Goal: Information Seeking & Learning: Learn about a topic

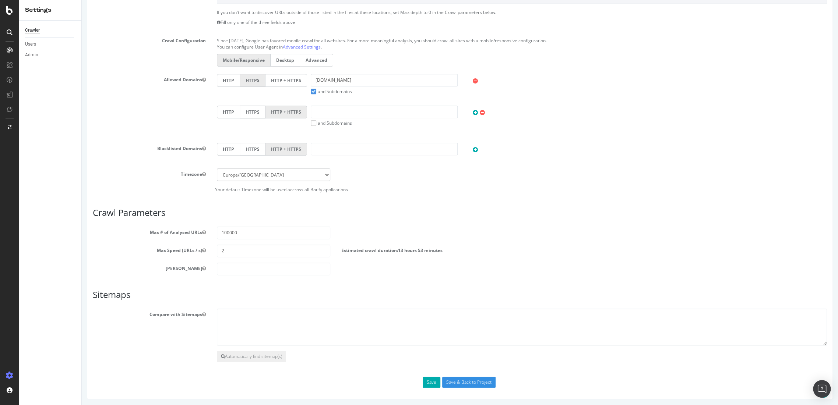
scroll to position [247, 0]
click at [230, 253] on input "2" at bounding box center [273, 251] width 113 height 13
type input "1"
click at [477, 379] on input "Save & Back to Project" at bounding box center [468, 382] width 53 height 11
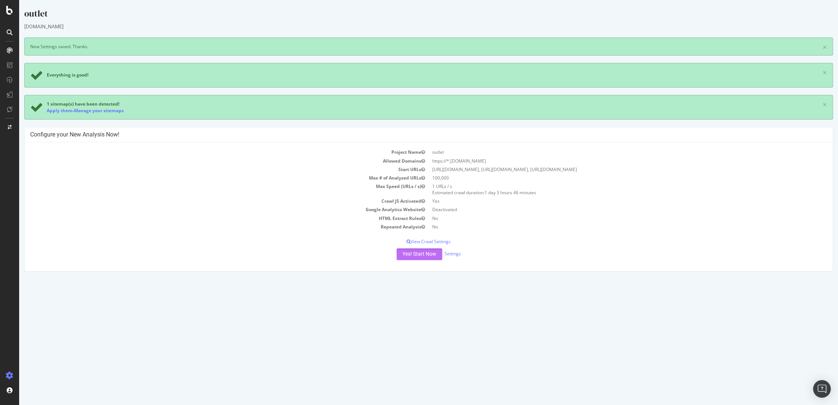
click at [429, 252] on button "Yes! Start Now" at bounding box center [419, 254] width 46 height 12
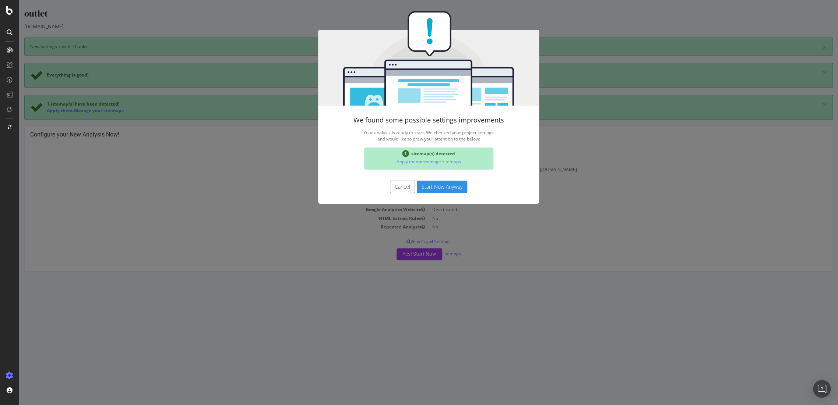
click at [396, 190] on button "Cancel" at bounding box center [402, 187] width 25 height 13
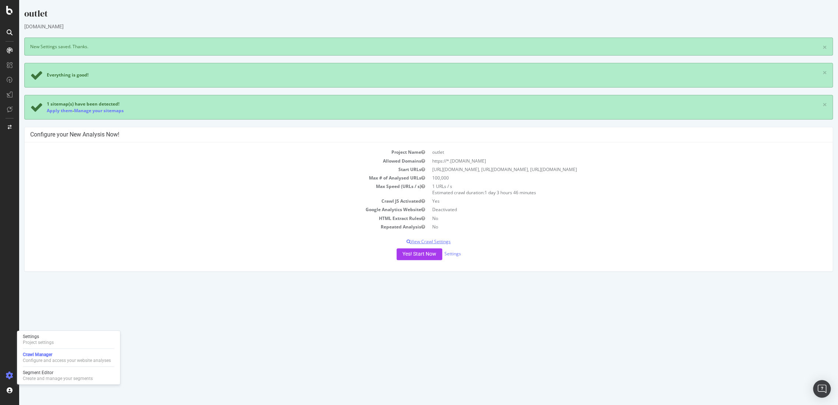
click at [435, 239] on p "View Crawl Settings" at bounding box center [428, 241] width 796 height 6
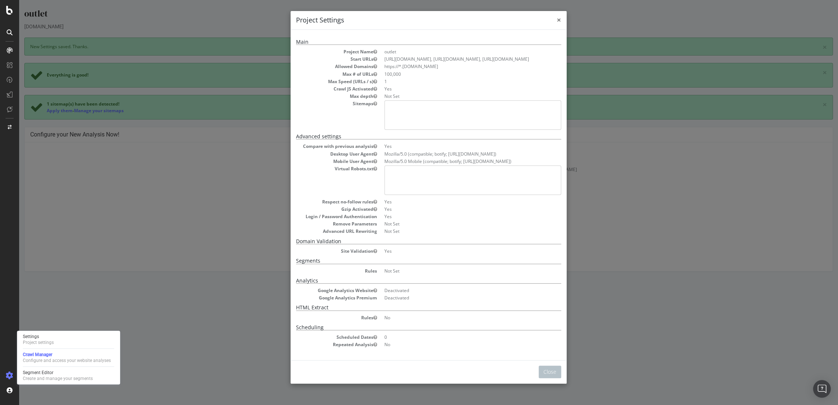
click at [557, 21] on span "×" at bounding box center [558, 20] width 4 height 10
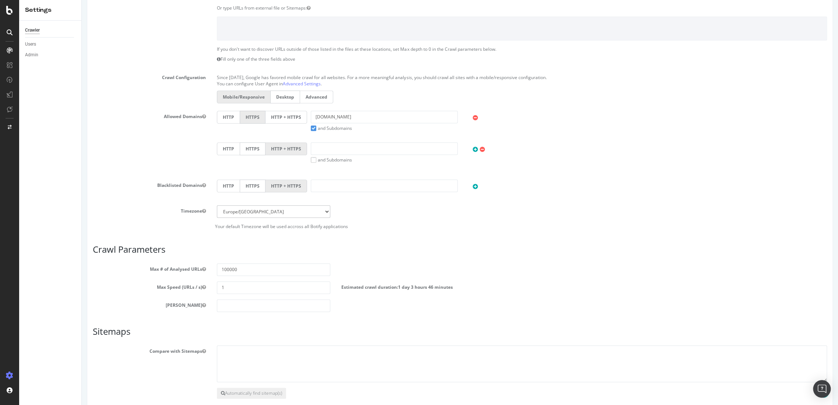
scroll to position [247, 0]
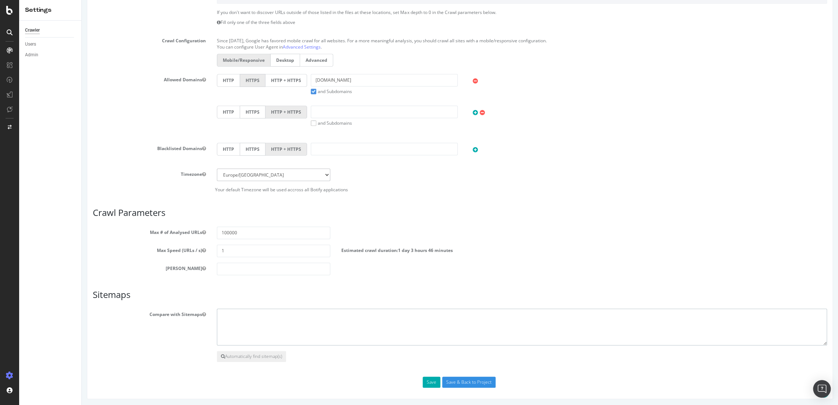
click at [253, 317] on textarea at bounding box center [522, 327] width 610 height 37
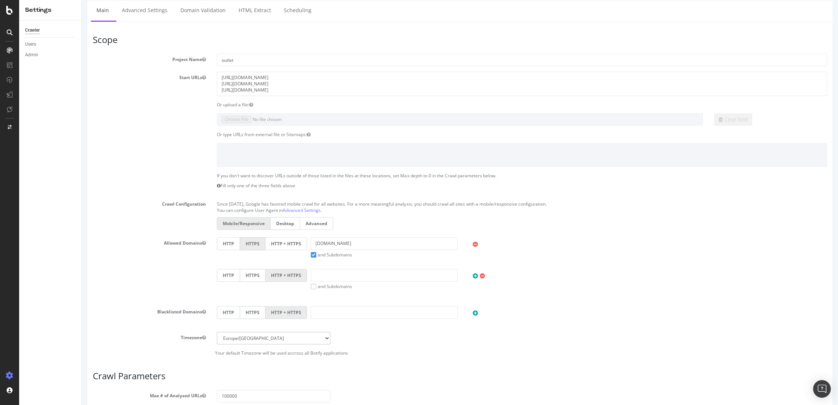
scroll to position [0, 0]
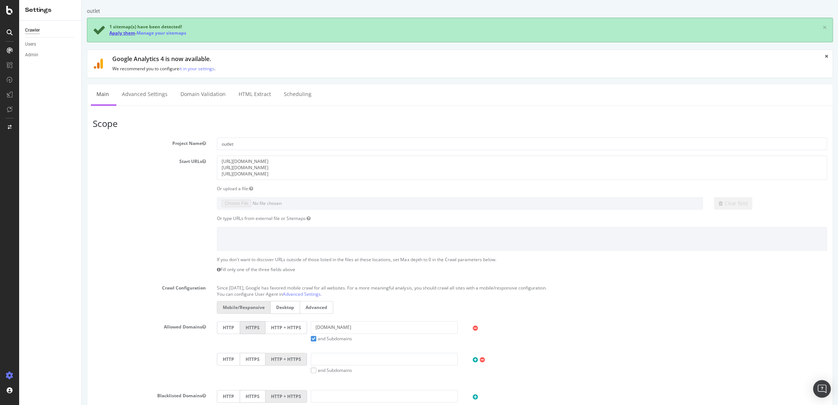
click at [122, 32] on link "Apply them" at bounding box center [122, 33] width 26 height 6
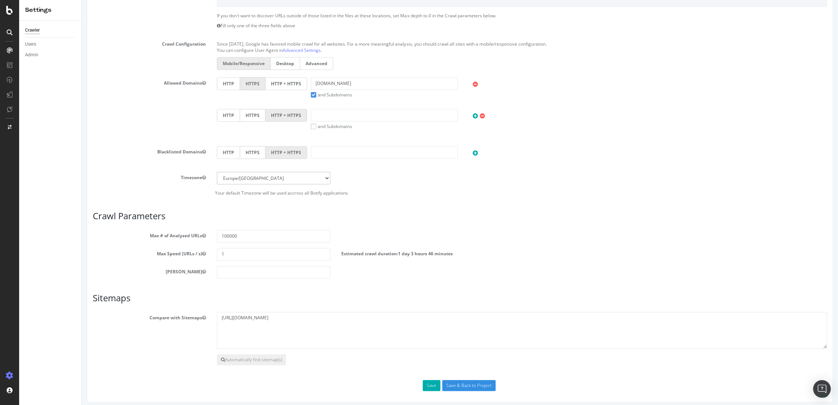
scroll to position [215, 0]
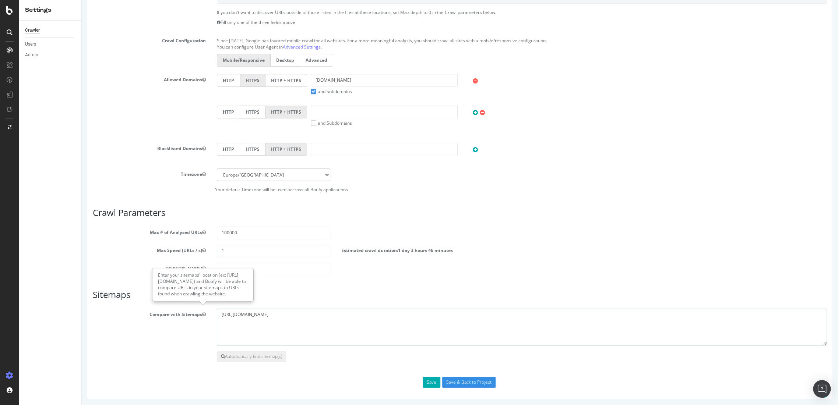
drag, startPoint x: 294, startPoint y: 313, endPoint x: 198, endPoint y: 311, distance: 96.8
click at [198, 311] on div "Compare with Sitemaps https://outlet.g-star.com/sitemap/index.xml" at bounding box center [459, 327] width 745 height 37
click at [254, 317] on textarea "https://outlet.g-star.com/sitemap/index.xml" at bounding box center [522, 327] width 610 height 37
drag, startPoint x: 323, startPoint y: 313, endPoint x: 188, endPoint y: 300, distance: 135.7
click at [188, 300] on article "Sitemaps Compare with Sitemaps https://outlet.g-star.com/sitemap/index.xml Auto…" at bounding box center [460, 326] width 734 height 72
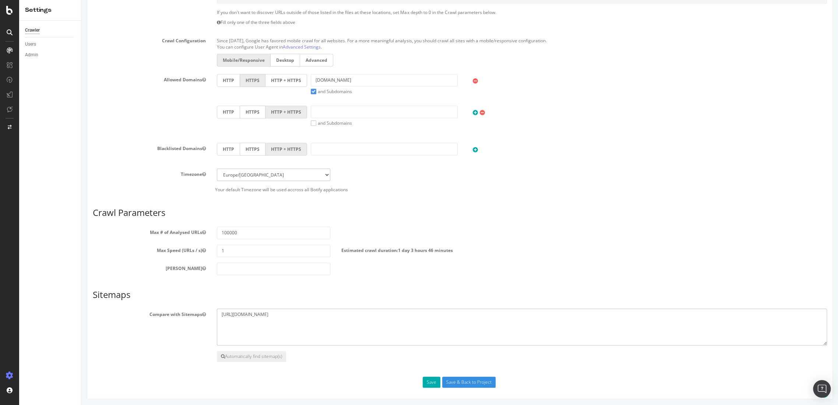
click at [270, 334] on textarea "https://outlet.g-star.com/sitemap/index.xml" at bounding box center [522, 327] width 610 height 37
click at [447, 382] on input "Save & Back to Project" at bounding box center [468, 382] width 53 height 11
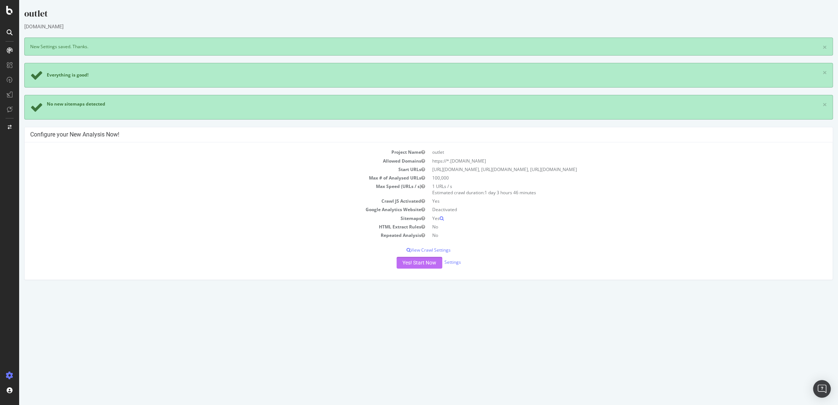
click at [427, 260] on button "Yes! Start Now" at bounding box center [419, 263] width 46 height 12
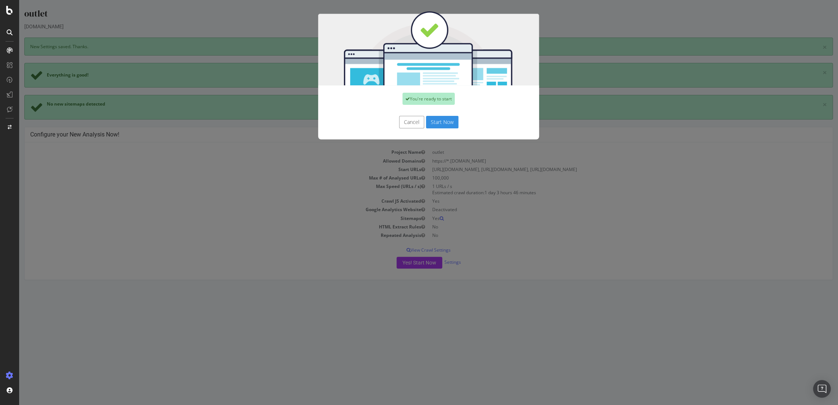
click at [438, 125] on button "Start Now" at bounding box center [442, 122] width 32 height 13
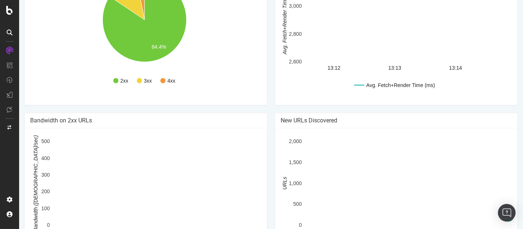
scroll to position [459, 0]
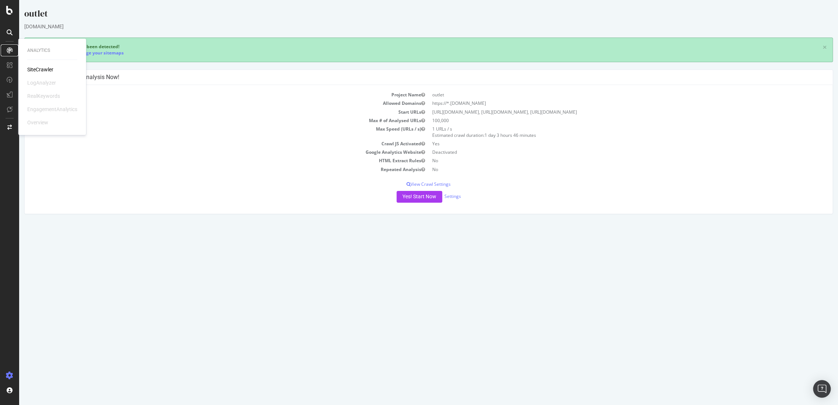
click at [9, 49] on icon at bounding box center [10, 50] width 6 height 6
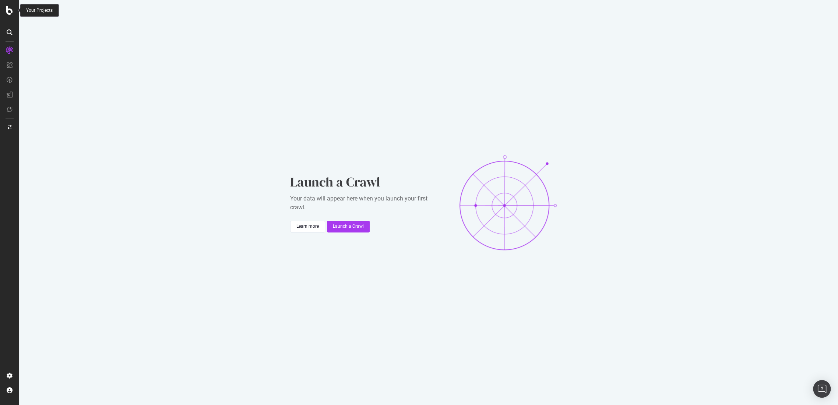
click at [7, 9] on icon at bounding box center [9, 10] width 7 height 9
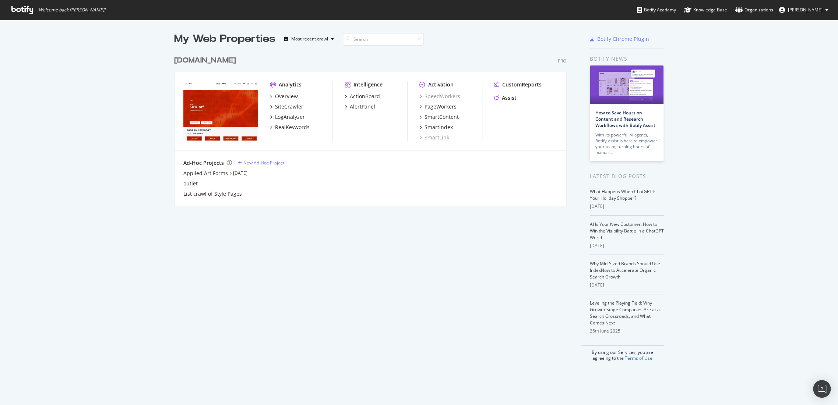
scroll to position [399, 825]
click at [213, 60] on div "[DOMAIN_NAME]" at bounding box center [205, 60] width 62 height 11
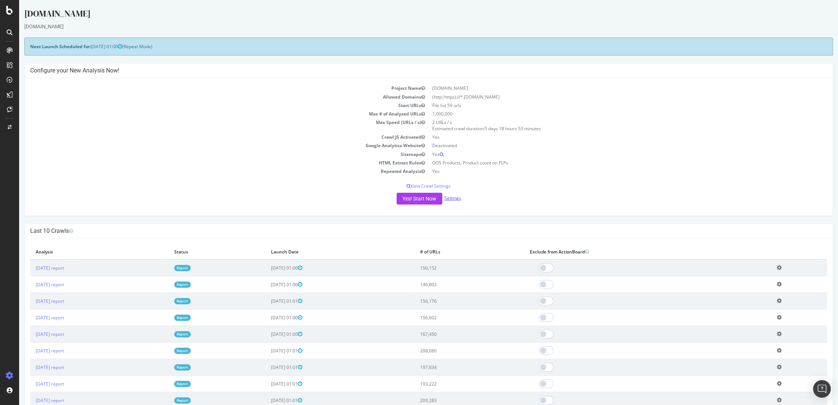
click at [448, 199] on link "Settings" at bounding box center [452, 198] width 17 height 6
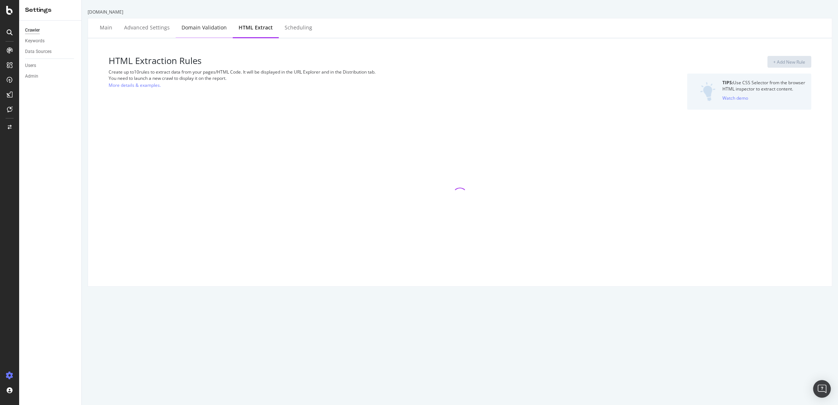
select select "i"
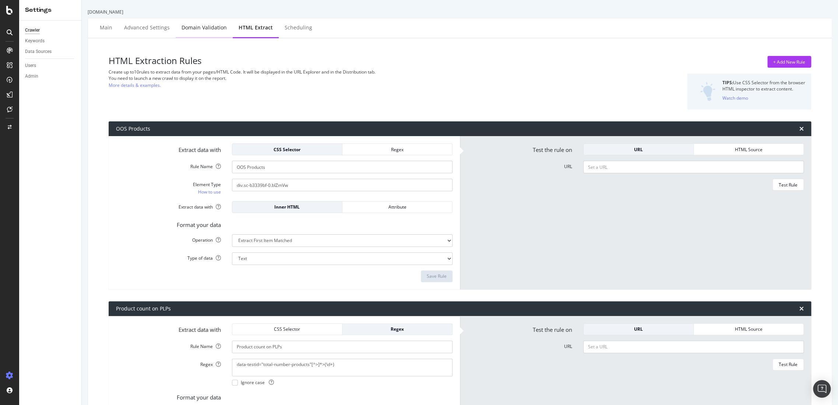
click at [209, 31] on div "Domain Validation" at bounding box center [203, 27] width 45 height 7
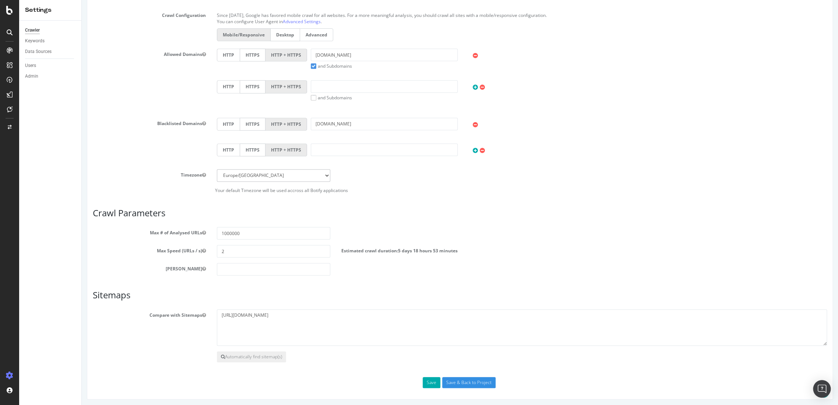
scroll to position [207, 0]
click at [8, 11] on icon at bounding box center [9, 10] width 7 height 9
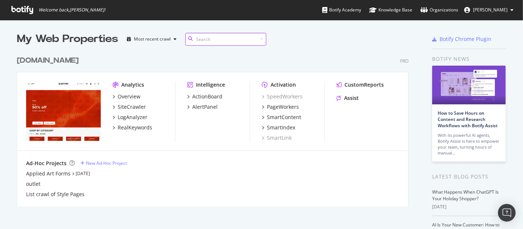
scroll to position [222, 511]
click at [40, 63] on div "[DOMAIN_NAME]" at bounding box center [48, 60] width 62 height 11
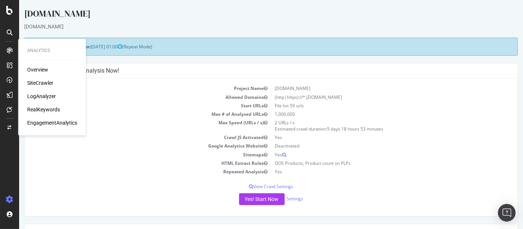
click at [48, 111] on div "RealKeywords" at bounding box center [43, 109] width 33 height 7
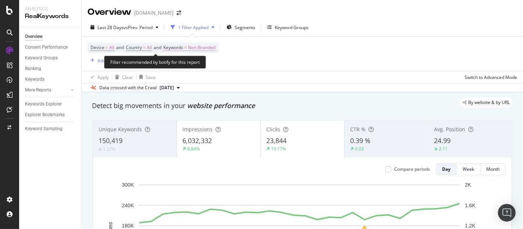
click at [203, 47] on span "Non-Branded" at bounding box center [202, 47] width 28 height 10
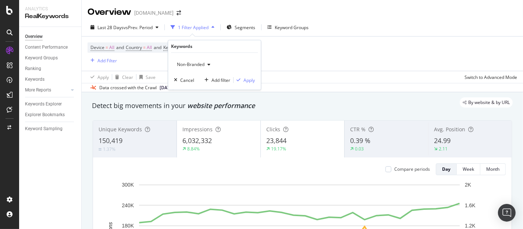
click at [201, 67] on span "Non-Branded" at bounding box center [189, 64] width 31 height 6
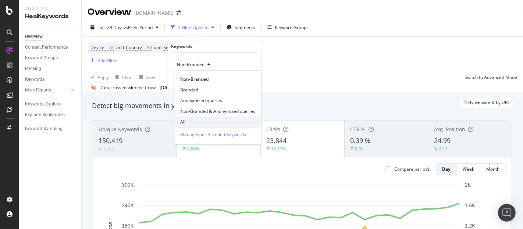
click at [192, 121] on span "All" at bounding box center [217, 122] width 75 height 7
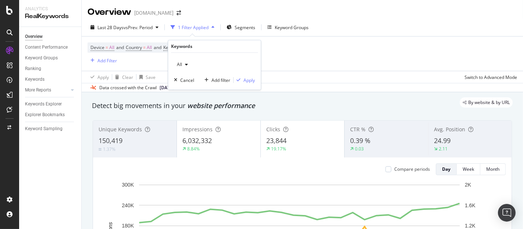
click at [243, 72] on div "All Cancel Add filter Apply" at bounding box center [214, 71] width 93 height 37
click at [247, 82] on div "Apply" at bounding box center [249, 80] width 11 height 6
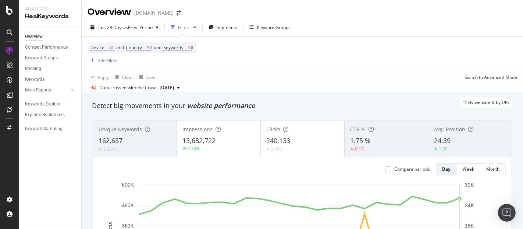
click at [278, 72] on div "Apply Clear Save Switch to Advanced Mode" at bounding box center [303, 77] width 442 height 12
click at [56, 105] on div "Keywords Explorer" at bounding box center [43, 104] width 37 height 8
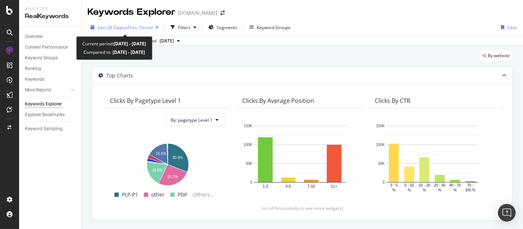
click at [145, 28] on span "vs Prev. Period" at bounding box center [138, 27] width 29 height 6
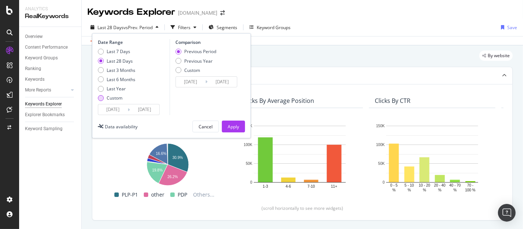
click at [102, 98] on div "Custom" at bounding box center [101, 98] width 6 height 6
click at [109, 113] on input "[DATE]" at bounding box center [112, 109] width 29 height 10
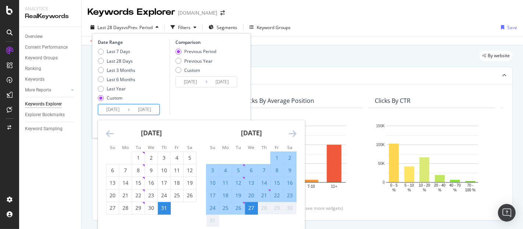
click at [293, 129] on icon "Move forward to switch to the next month." at bounding box center [293, 133] width 8 height 9
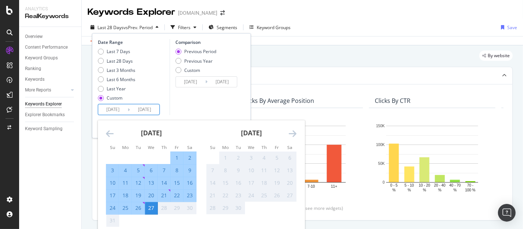
click at [174, 160] on div "1" at bounding box center [177, 157] width 13 height 7
type input "[DATE]"
click at [151, 206] on div "27" at bounding box center [151, 207] width 13 height 7
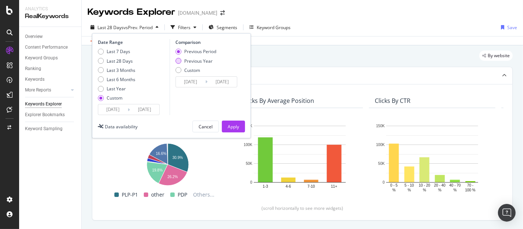
click at [181, 60] on div "Previous Year" at bounding box center [196, 61] width 41 height 6
type input "[DATE]"
click at [225, 125] on button "Apply" at bounding box center [233, 126] width 23 height 12
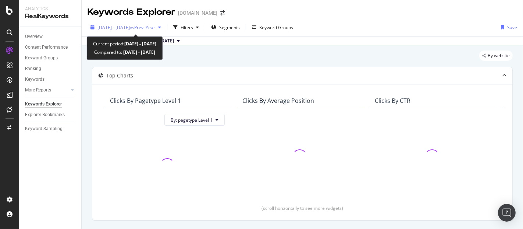
click at [129, 28] on span "[DATE] - [DATE]" at bounding box center [114, 27] width 32 height 6
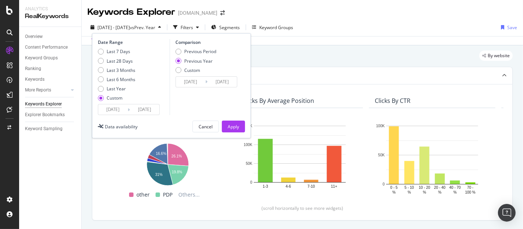
click at [140, 111] on input "[DATE]" at bounding box center [144, 109] width 29 height 10
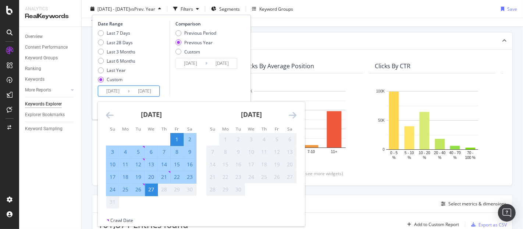
scroll to position [35, 0]
click at [109, 40] on div "Last 28 Days" at bounding box center [120, 42] width 26 height 6
type input "[DATE]"
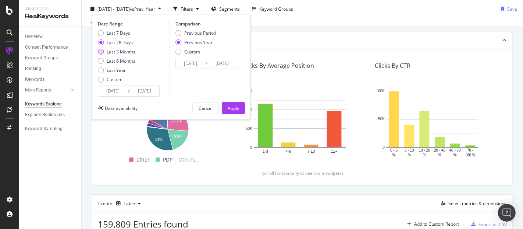
click at [103, 52] on div "Last 3 Months" at bounding box center [101, 52] width 6 height 6
type input "[DATE]"
click at [103, 43] on div "Last 28 Days" at bounding box center [101, 42] width 6 height 6
type input "[DATE]"
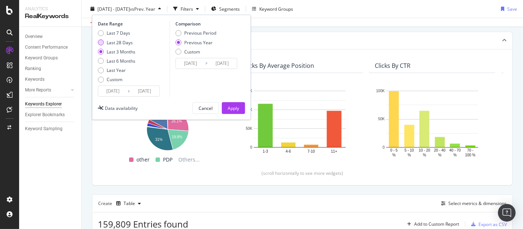
type input "[DATE]"
click at [229, 106] on div "Apply" at bounding box center [233, 108] width 11 height 6
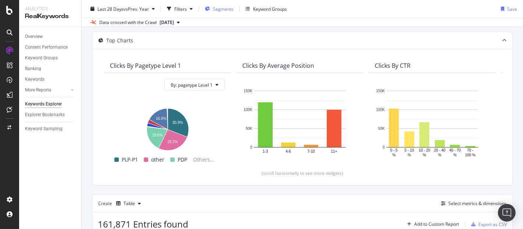
click at [223, 10] on span "Segments" at bounding box center [223, 9] width 21 height 6
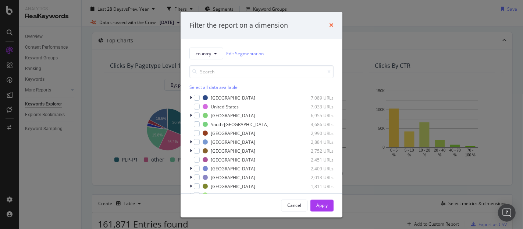
click at [330, 26] on icon "times" at bounding box center [331, 25] width 4 height 6
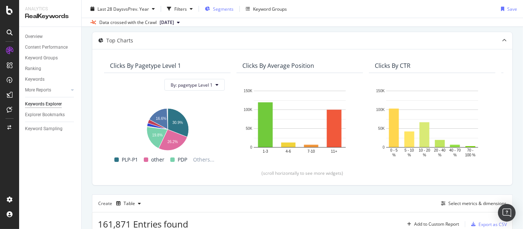
click at [215, 9] on span "Segments" at bounding box center [223, 9] width 21 height 6
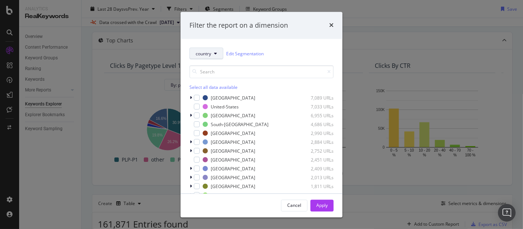
click at [197, 50] on span "country" at bounding box center [203, 53] width 15 height 6
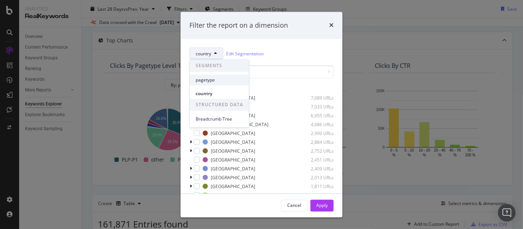
click at [206, 78] on span "pagetype" at bounding box center [219, 80] width 47 height 7
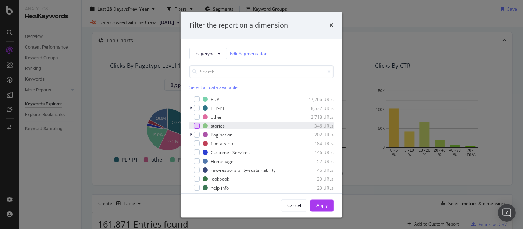
click at [198, 127] on div "modal" at bounding box center [197, 126] width 6 height 6
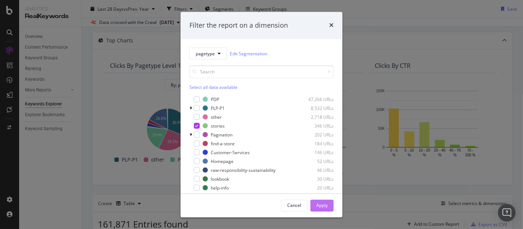
click at [325, 209] on div "Apply" at bounding box center [321, 204] width 11 height 11
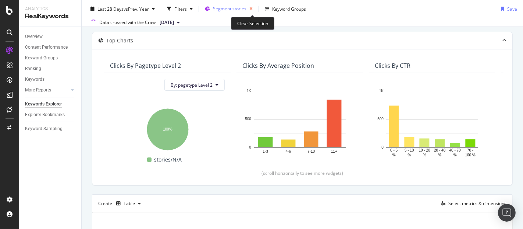
click at [251, 8] on icon "button" at bounding box center [251, 9] width 9 height 10
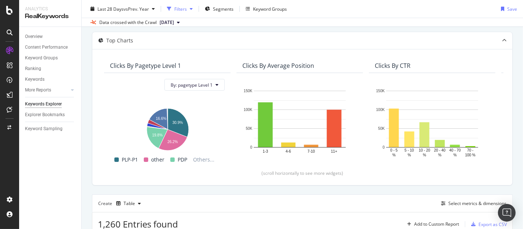
click at [180, 7] on div "Filters" at bounding box center [180, 9] width 13 height 6
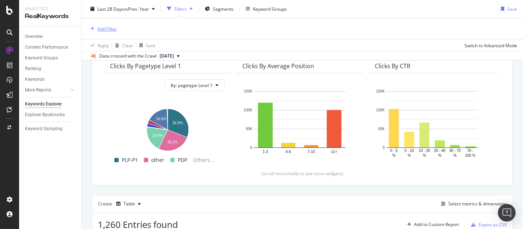
click at [100, 26] on div "Add Filter" at bounding box center [108, 28] width 20 height 6
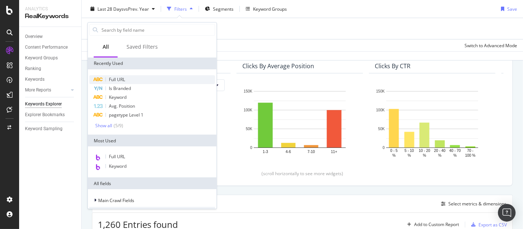
click at [134, 77] on div "Full URL" at bounding box center [152, 79] width 126 height 9
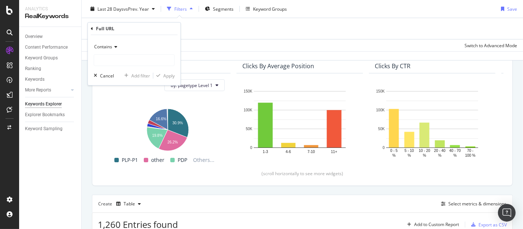
click at [115, 50] on div "Contains" at bounding box center [134, 47] width 81 height 12
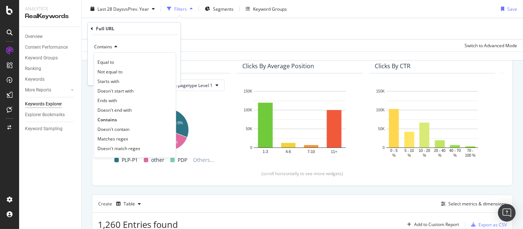
click at [198, 27] on div "Add Filter" at bounding box center [303, 28] width 430 height 21
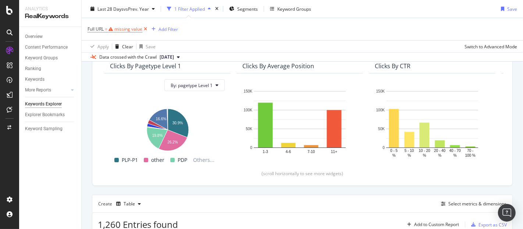
click at [145, 26] on icon at bounding box center [145, 28] width 6 height 7
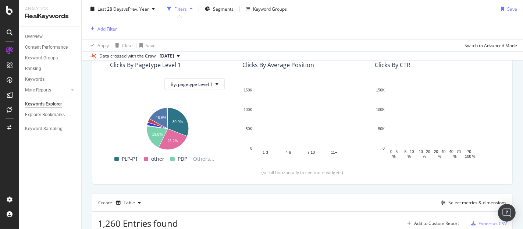
scroll to position [68, 0]
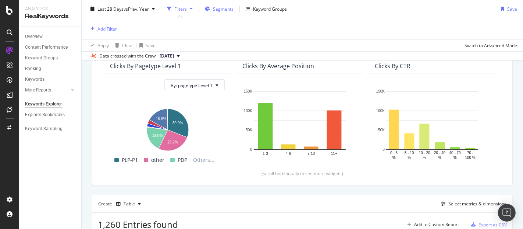
click at [224, 10] on span "Segments" at bounding box center [223, 9] width 21 height 6
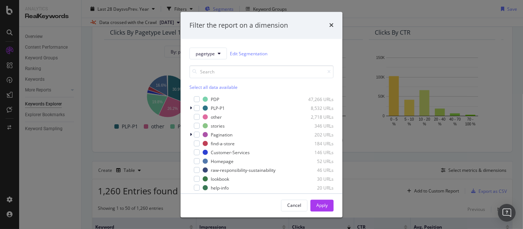
scroll to position [35, 0]
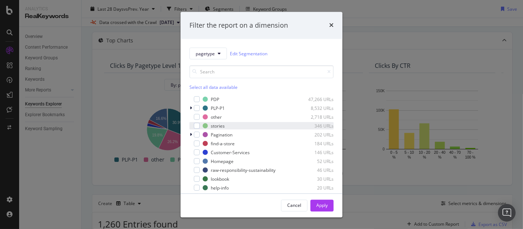
click at [197, 128] on div "stories 346 URLs" at bounding box center [262, 125] width 144 height 7
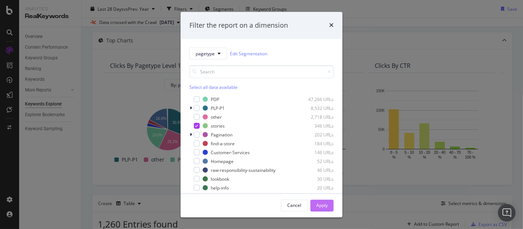
click at [323, 204] on div "Apply" at bounding box center [321, 205] width 11 height 6
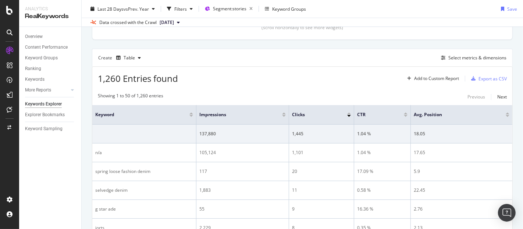
scroll to position [180, 0]
click at [451, 60] on div "Select metrics & dimensions" at bounding box center [478, 58] width 58 height 6
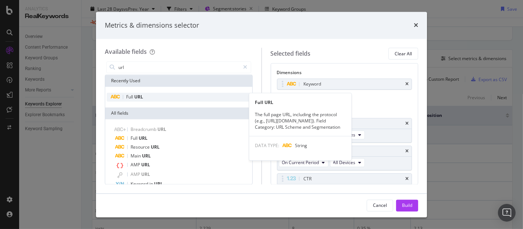
type input "url"
click at [145, 96] on div "Full URL" at bounding box center [179, 97] width 144 height 9
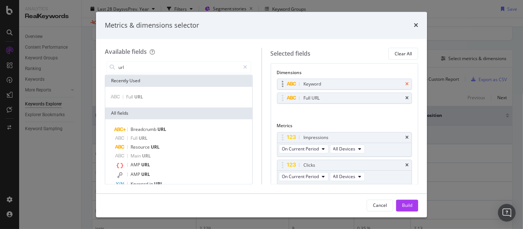
click at [406, 84] on icon "times" at bounding box center [407, 84] width 3 height 4
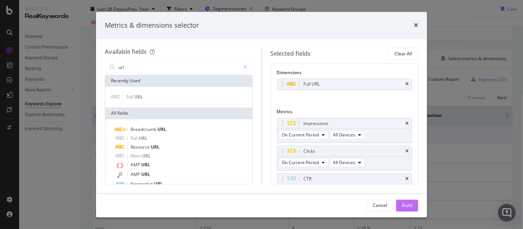
click at [402, 208] on button "Build" at bounding box center [407, 205] width 22 height 12
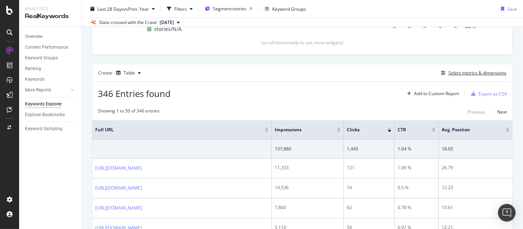
scroll to position [165, 0]
click at [480, 93] on div "Export as CSV" at bounding box center [493, 94] width 28 height 6
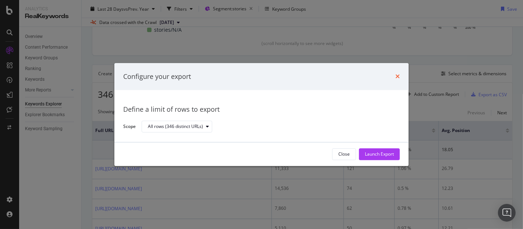
click at [399, 77] on icon "times" at bounding box center [398, 77] width 4 height 6
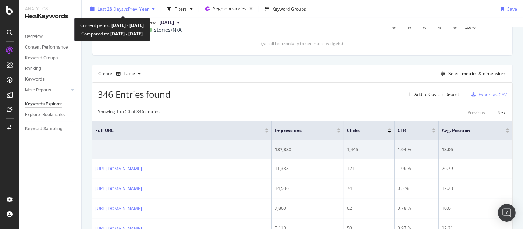
click at [129, 8] on span "vs Prev. Year" at bounding box center [136, 9] width 25 height 6
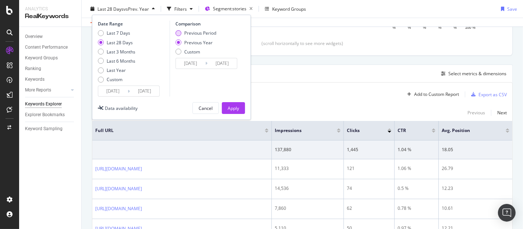
click at [181, 34] on div "Previous Period" at bounding box center [179, 33] width 6 height 6
type input "[DATE]"
click at [229, 110] on div "Apply" at bounding box center [233, 108] width 11 height 6
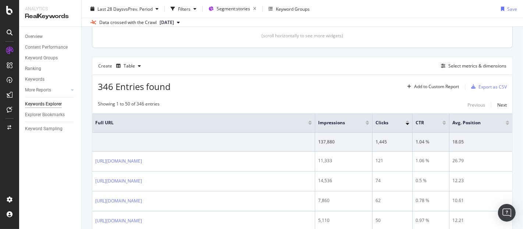
scroll to position [172, 0]
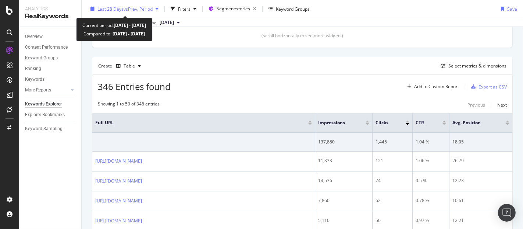
click at [131, 10] on span "vs Prev. Period" at bounding box center [138, 9] width 29 height 6
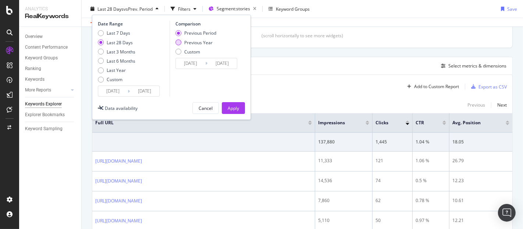
click at [183, 43] on div "Previous Year" at bounding box center [196, 42] width 41 height 6
type input "[DATE]"
click at [231, 106] on div "Apply" at bounding box center [233, 108] width 11 height 6
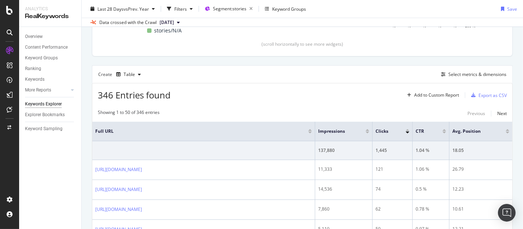
scroll to position [165, 0]
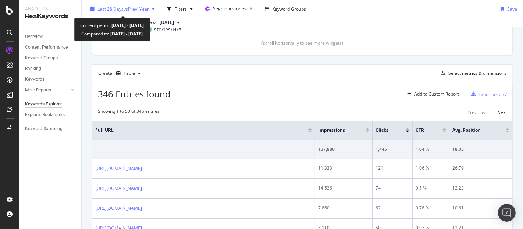
click at [142, 6] on span "vs Prev. Year" at bounding box center [136, 9] width 25 height 6
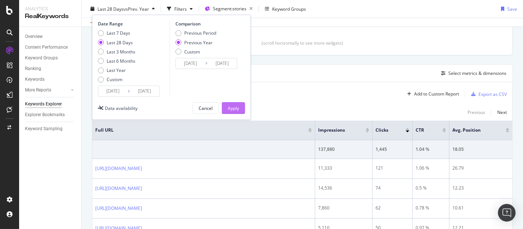
click at [231, 112] on div "Apply" at bounding box center [233, 107] width 11 height 11
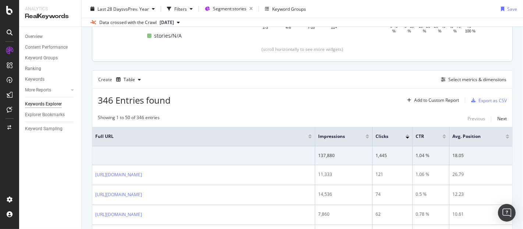
scroll to position [159, 0]
click at [466, 80] on div "Select metrics & dimensions" at bounding box center [478, 79] width 58 height 6
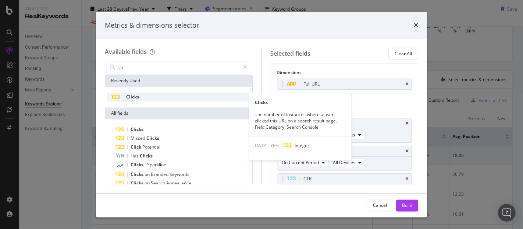
type input "cli"
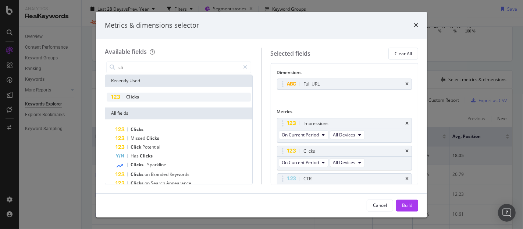
click at [156, 101] on span "Clicks" at bounding box center [179, 97] width 144 height 9
click at [173, 96] on div "Clicks" at bounding box center [179, 97] width 144 height 9
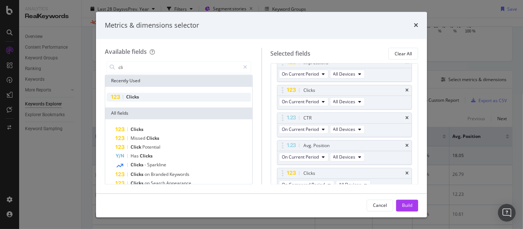
scroll to position [67, 0]
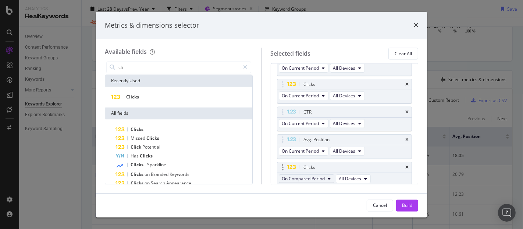
click at [307, 177] on span "On Compared Period" at bounding box center [303, 178] width 43 height 6
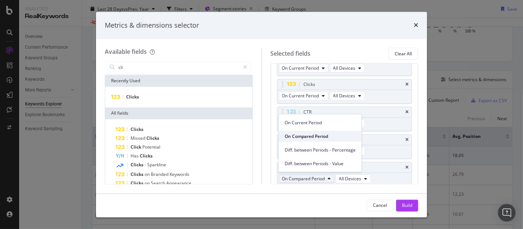
click at [308, 134] on span "On Compared Period" at bounding box center [320, 135] width 71 height 7
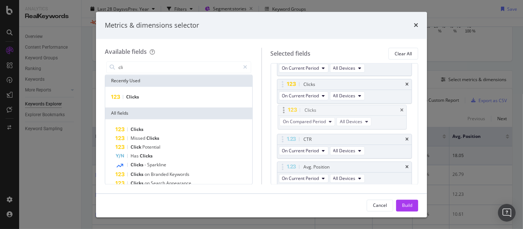
drag, startPoint x: 316, startPoint y: 163, endPoint x: 316, endPoint y: 107, distance: 55.6
click at [316, 107] on body "Analytics RealKeywords Overview Content Performance Keyword Groups Ranking Keyw…" at bounding box center [261, 114] width 523 height 229
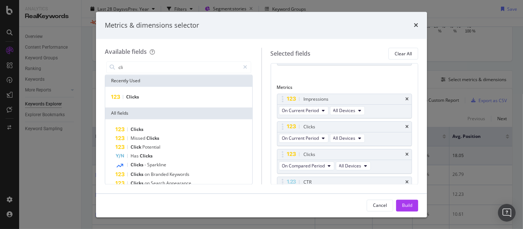
scroll to position [23, 0]
drag, startPoint x: 313, startPoint y: 100, endPoint x: 323, endPoint y: 157, distance: 57.2
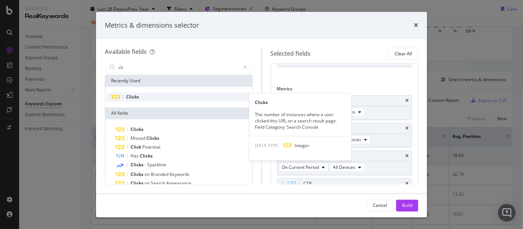
click at [130, 96] on span "Clicks" at bounding box center [132, 97] width 13 height 6
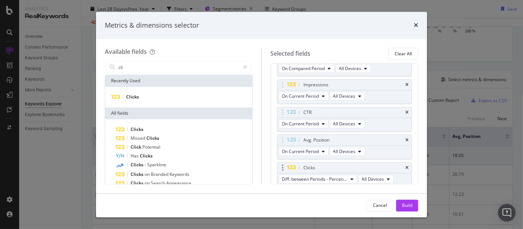
scroll to position [95, 0]
drag, startPoint x: 321, startPoint y: 166, endPoint x: 318, endPoint y: 84, distance: 82.5
click at [318, 84] on body "Analytics RealKeywords Overview Content Performance Keyword Groups Ranking Keyw…" at bounding box center [261, 114] width 523 height 229
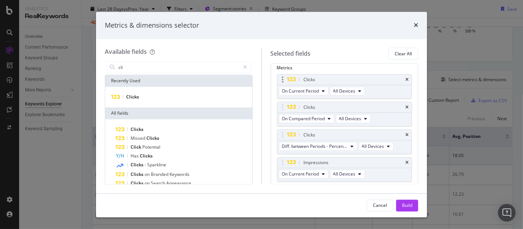
scroll to position [44, 0]
click at [404, 203] on div "Build" at bounding box center [407, 205] width 10 height 6
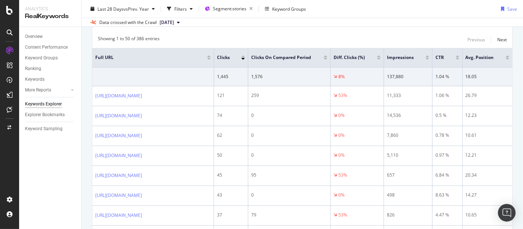
scroll to position [238, 0]
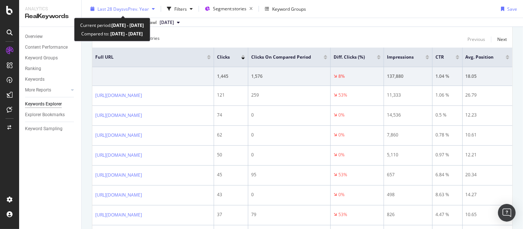
click at [125, 10] on span "vs Prev. Year" at bounding box center [136, 9] width 25 height 6
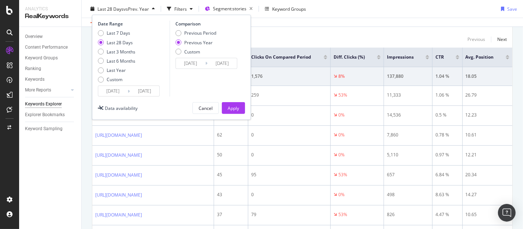
click at [125, 10] on span "vs Prev. Year" at bounding box center [136, 9] width 25 height 6
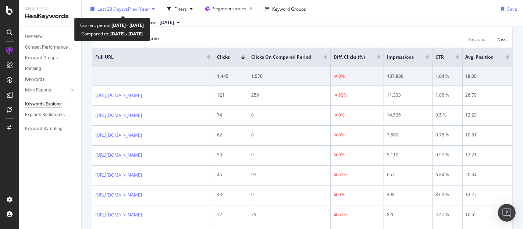
click at [141, 12] on div "Last 28 Days vs Prev. Year" at bounding box center [123, 8] width 70 height 11
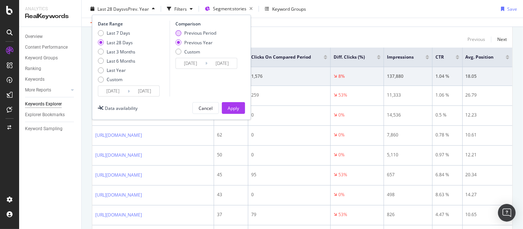
click at [190, 33] on div "Previous Period" at bounding box center [200, 33] width 32 height 6
type input "[DATE]"
click at [226, 107] on button "Apply" at bounding box center [233, 108] width 23 height 12
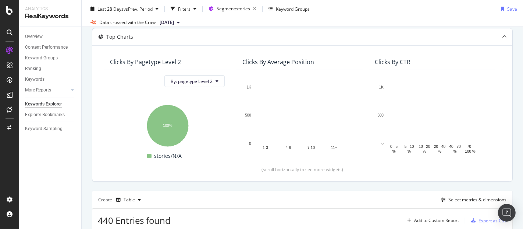
scroll to position [38, 0]
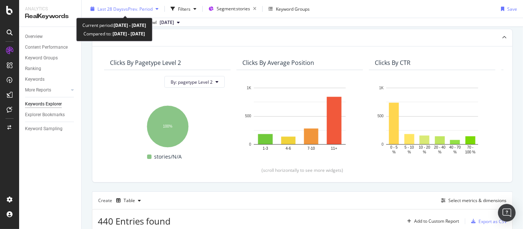
click at [139, 10] on span "vs Prev. Period" at bounding box center [138, 9] width 29 height 6
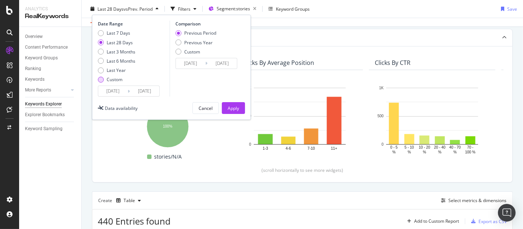
click at [102, 78] on div "Custom" at bounding box center [101, 79] width 6 height 6
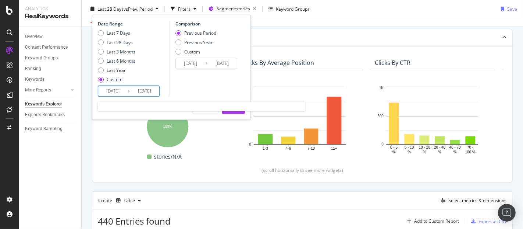
click at [121, 89] on input "[DATE]" at bounding box center [112, 91] width 29 height 10
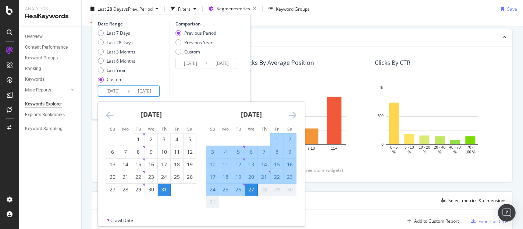
click at [107, 90] on input "[DATE]" at bounding box center [112, 91] width 29 height 10
type input "[DATE]"
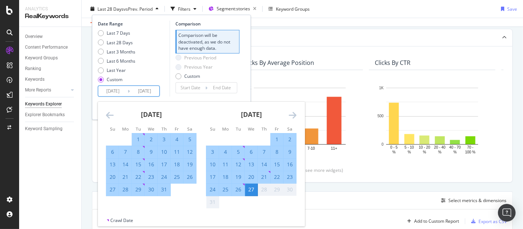
click at [149, 94] on input "[DATE]" at bounding box center [144, 91] width 29 height 10
click at [142, 90] on input "[DATE]" at bounding box center [144, 91] width 29 height 10
type input "[DATE]"
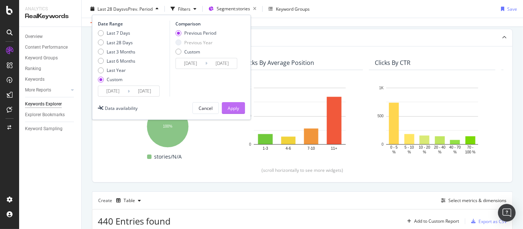
type input "[DATE]"
click at [238, 109] on div "Apply" at bounding box center [233, 108] width 11 height 6
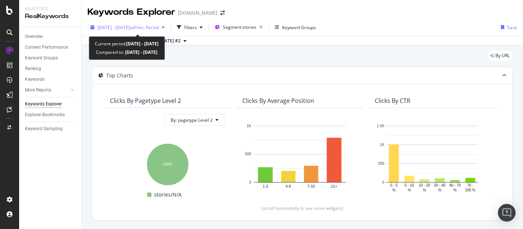
click at [152, 25] on span "vs Prev. Period" at bounding box center [144, 27] width 29 height 6
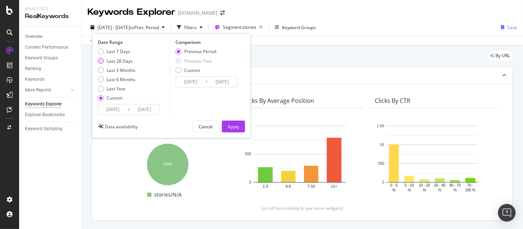
click at [112, 61] on div "Last 28 Days" at bounding box center [120, 61] width 26 height 6
type input "[DATE]"
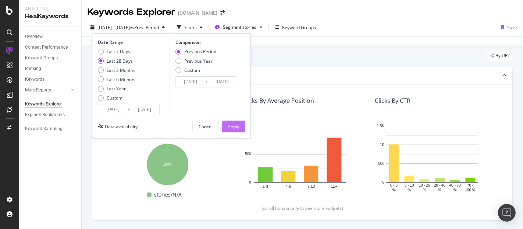
click at [234, 127] on div "Apply" at bounding box center [233, 126] width 11 height 6
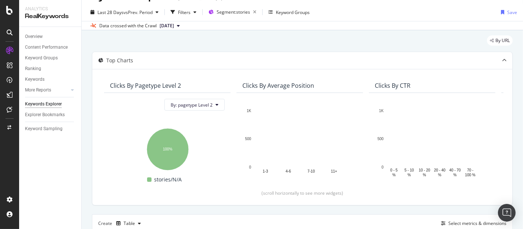
scroll to position [15, 0]
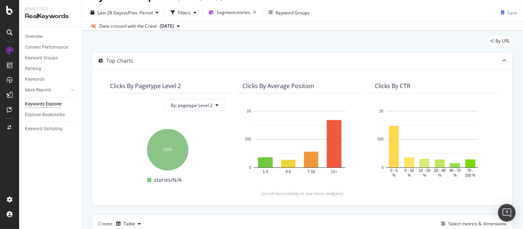
click at [128, 19] on div "Last 28 Days vs Prev. Period Filters Segment: stories Keyword Groups Save" at bounding box center [303, 14] width 442 height 15
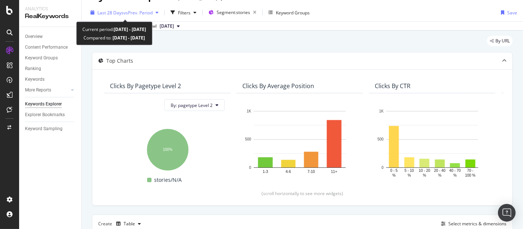
click at [128, 14] on span "vs Prev. Period" at bounding box center [138, 13] width 29 height 6
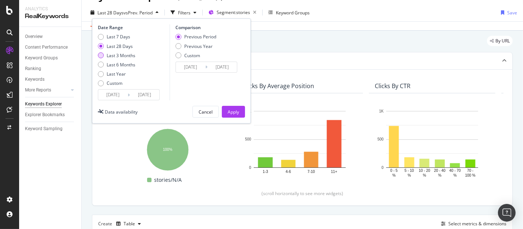
click at [103, 56] on div "Last 3 Months" at bounding box center [101, 55] width 6 height 6
type input "[DATE]"
click at [185, 47] on div "Previous Year" at bounding box center [198, 46] width 28 height 6
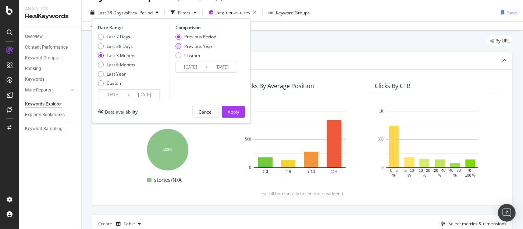
type input "[DATE]"
click at [235, 112] on div "Apply" at bounding box center [233, 112] width 11 height 6
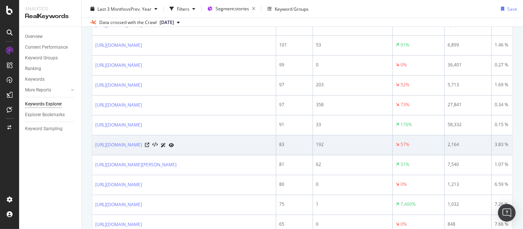
scroll to position [412, 0]
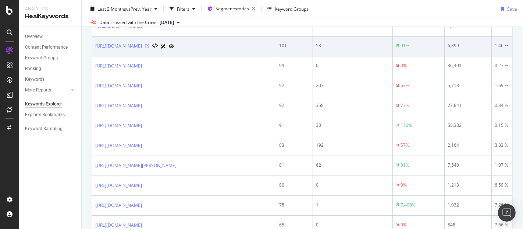
click at [149, 48] on icon at bounding box center [147, 46] width 4 height 4
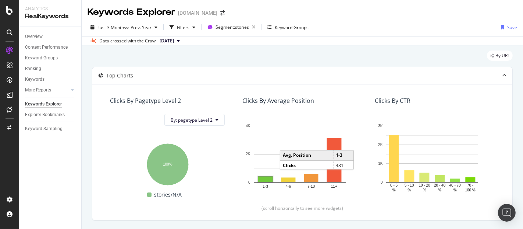
scroll to position [4, 0]
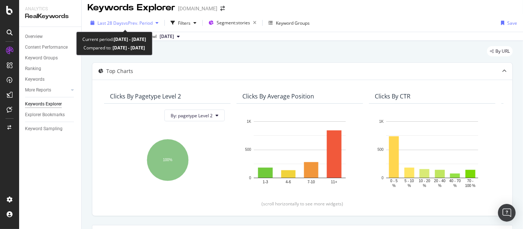
click at [139, 20] on span "vs Prev. Period" at bounding box center [138, 23] width 29 height 6
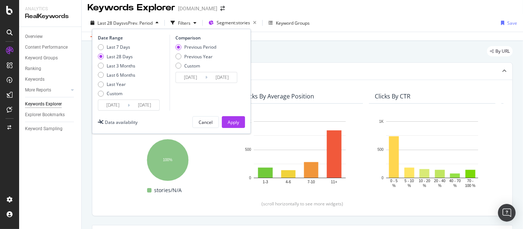
click at [184, 59] on div "Previous Period Previous Year Custom" at bounding box center [196, 58] width 41 height 28
click at [181, 56] on div "Previous Year" at bounding box center [196, 56] width 41 height 6
type input "[DATE]"
click at [225, 119] on button "Apply" at bounding box center [233, 122] width 23 height 12
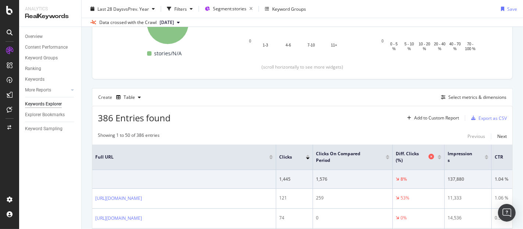
scroll to position [141, 0]
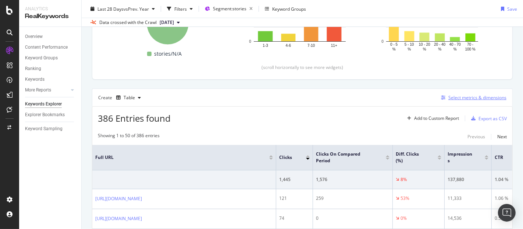
click at [465, 95] on div "Select metrics & dimensions" at bounding box center [478, 97] width 58 height 6
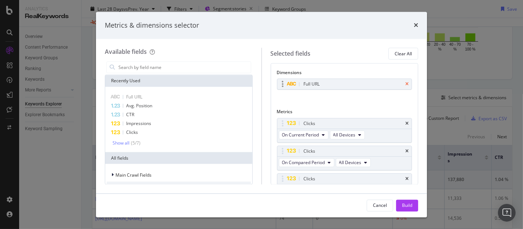
click at [406, 84] on icon "times" at bounding box center [407, 84] width 3 height 4
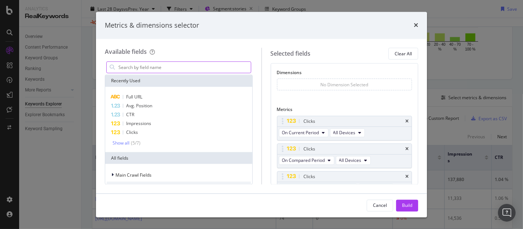
click at [139, 70] on input "modal" at bounding box center [184, 67] width 133 height 11
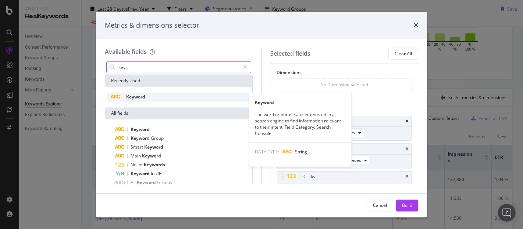
type input "key"
click at [138, 99] on span "Keyword" at bounding box center [135, 97] width 19 height 6
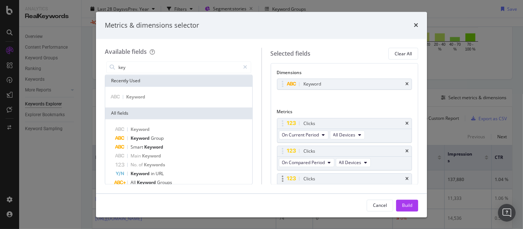
scroll to position [43, 0]
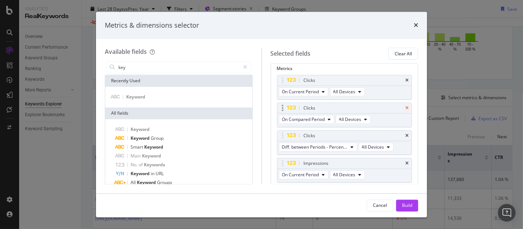
click at [406, 107] on icon "times" at bounding box center [407, 108] width 3 height 4
click at [414, 203] on button "Build" at bounding box center [407, 205] width 22 height 12
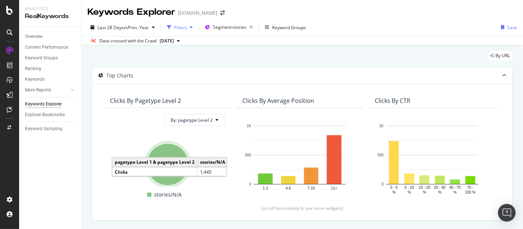
click at [190, 28] on div "button" at bounding box center [191, 27] width 9 height 4
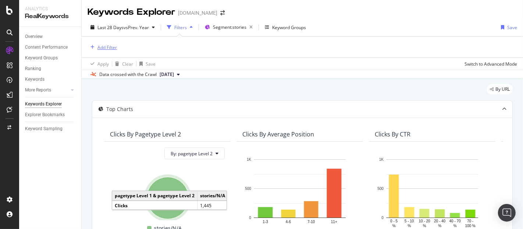
click at [100, 44] on div "Add Filter" at bounding box center [108, 47] width 20 height 6
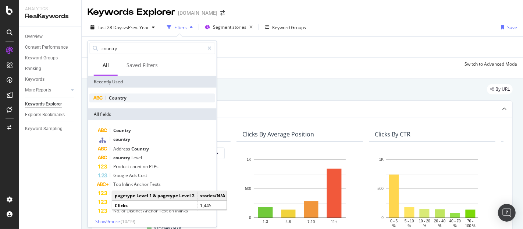
type input "country"
click at [129, 94] on div "Country" at bounding box center [152, 97] width 126 height 9
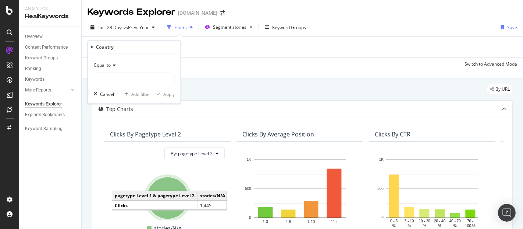
click at [113, 66] on icon at bounding box center [113, 65] width 5 height 4
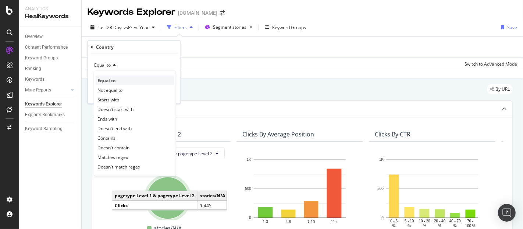
click at [110, 77] on span "Equal to" at bounding box center [107, 80] width 18 height 6
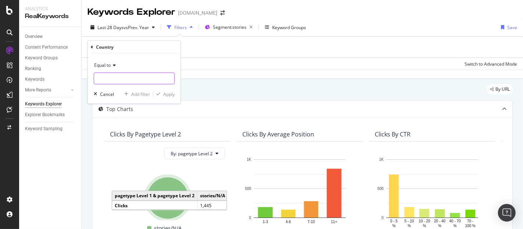
drag, startPoint x: 109, startPoint y: 73, endPoint x: 110, endPoint y: 77, distance: 4.1
click at [110, 77] on input "text" at bounding box center [134, 78] width 80 height 12
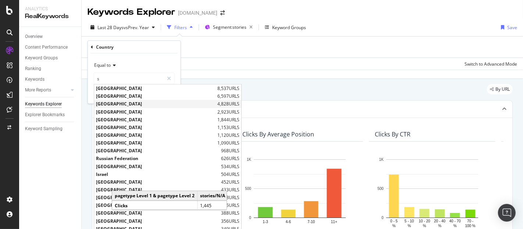
click at [114, 103] on span "[GEOGRAPHIC_DATA]" at bounding box center [156, 103] width 120 height 6
type input "[GEOGRAPHIC_DATA]"
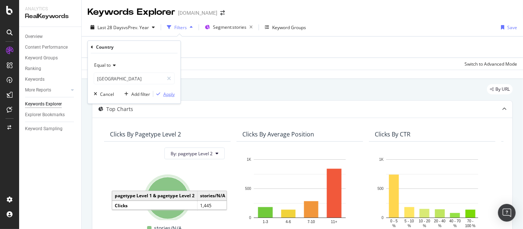
click at [161, 95] on div "button" at bounding box center [158, 94] width 10 height 4
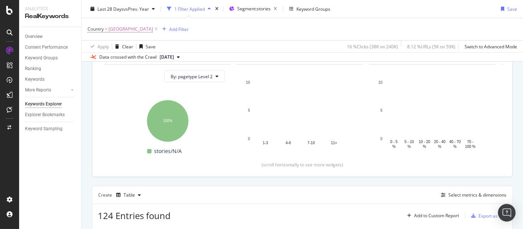
scroll to position [63, 0]
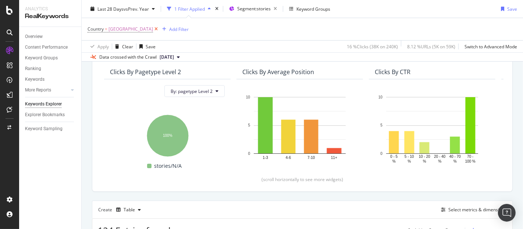
click at [153, 28] on icon at bounding box center [156, 28] width 6 height 7
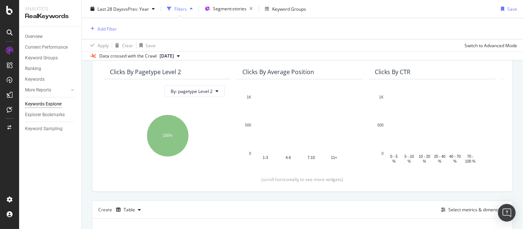
scroll to position [144, 0]
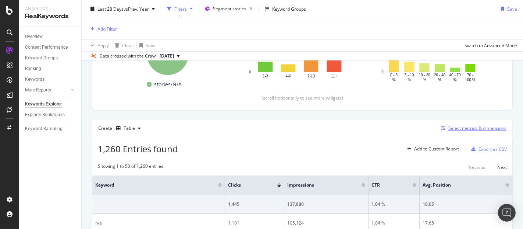
click at [449, 125] on div "Select metrics & dimensions" at bounding box center [478, 128] width 58 height 6
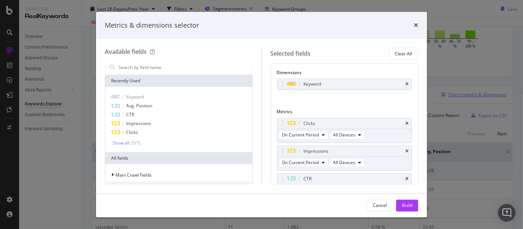
scroll to position [110, 0]
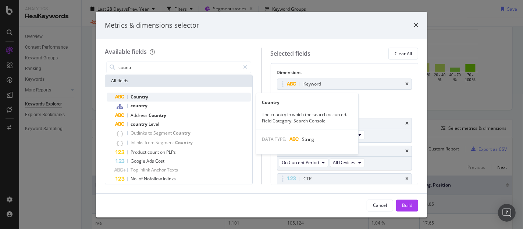
type input "countr"
click at [132, 96] on span "Country" at bounding box center [140, 97] width 18 height 6
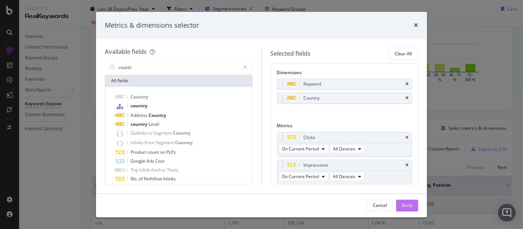
click at [407, 202] on div "Build" at bounding box center [407, 205] width 10 height 6
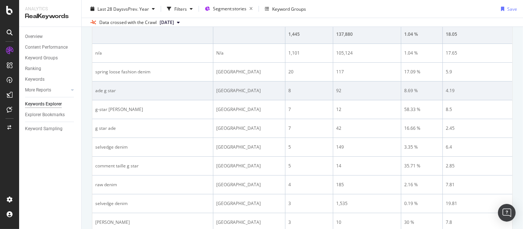
scroll to position [280, 0]
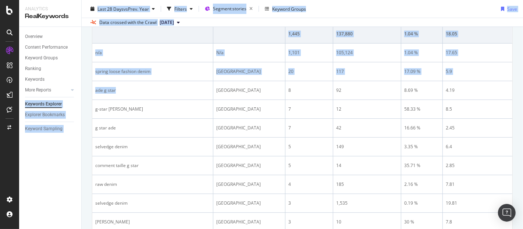
drag, startPoint x: 117, startPoint y: 95, endPoint x: 81, endPoint y: 88, distance: 36.4
click at [81, 88] on div "Analytics RealKeywords Overview Content Performance Keyword Groups Ranking Keyw…" at bounding box center [271, 114] width 504 height 229
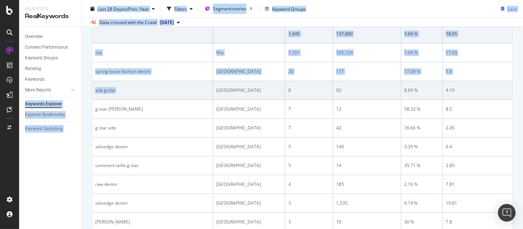
click at [122, 81] on td "ade g star" at bounding box center [152, 90] width 121 height 19
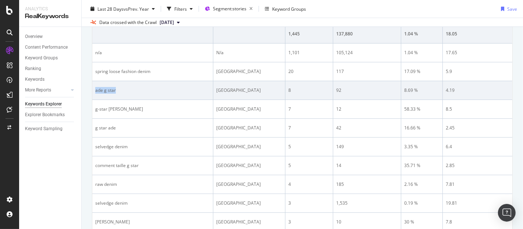
drag, startPoint x: 117, startPoint y: 93, endPoint x: 95, endPoint y: 90, distance: 23.0
click at [95, 90] on td "ade g star" at bounding box center [152, 90] width 121 height 19
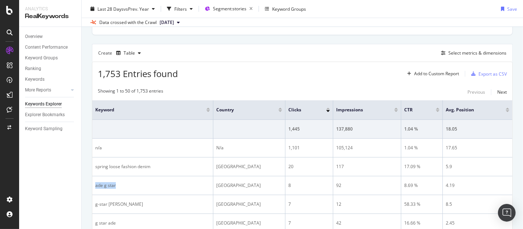
scroll to position [180, 0]
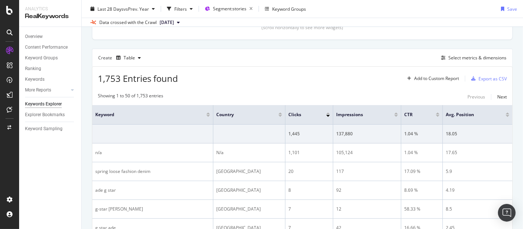
click at [244, 83] on div "1,753 Entries found Add to Custom Report Export as CSV" at bounding box center [302, 76] width 420 height 18
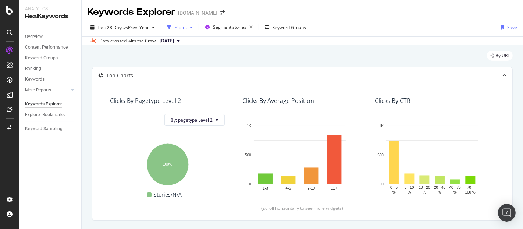
click at [178, 27] on div "Filters" at bounding box center [180, 27] width 13 height 6
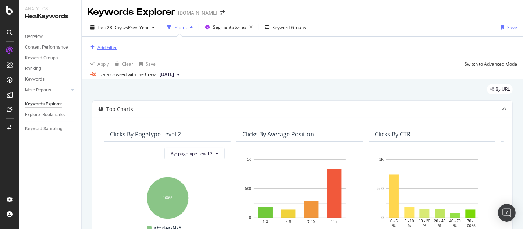
click at [107, 45] on div "Add Filter" at bounding box center [108, 47] width 20 height 6
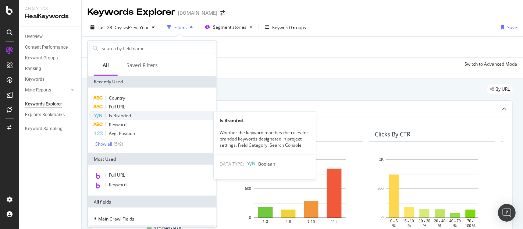
click at [116, 115] on span "Is Branded" at bounding box center [120, 115] width 22 height 6
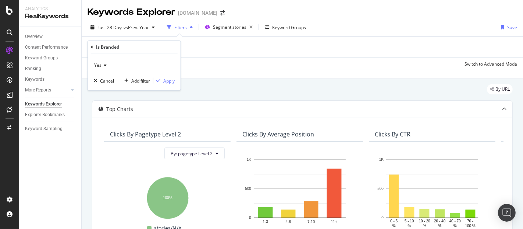
click at [104, 65] on icon at bounding box center [104, 65] width 5 height 4
click at [104, 87] on div "No" at bounding box center [135, 90] width 79 height 10
click at [163, 81] on div "button" at bounding box center [158, 80] width 10 height 4
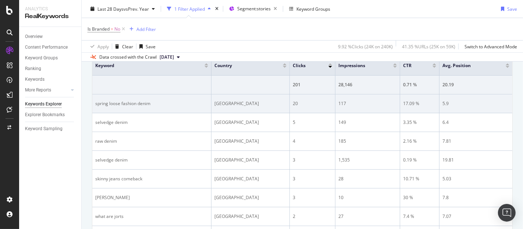
scroll to position [253, 0]
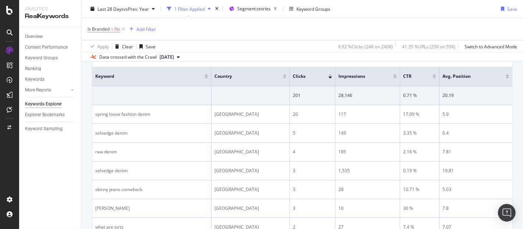
click at [395, 77] on div at bounding box center [395, 78] width 4 height 2
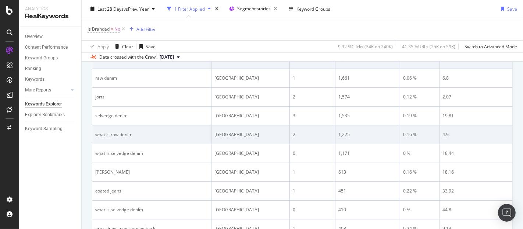
scroll to position [266, 0]
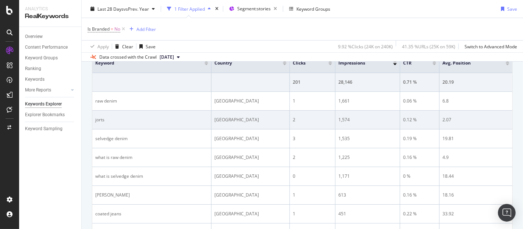
drag, startPoint x: 272, startPoint y: 140, endPoint x: 231, endPoint y: 115, distance: 47.6
click at [231, 116] on div "[GEOGRAPHIC_DATA]" at bounding box center [251, 119] width 72 height 7
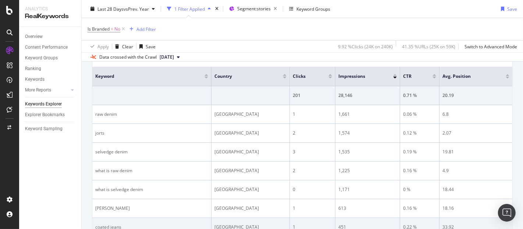
scroll to position [256, 0]
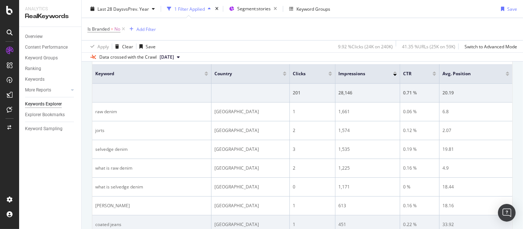
click at [245, 174] on td "[GEOGRAPHIC_DATA]" at bounding box center [251, 168] width 78 height 19
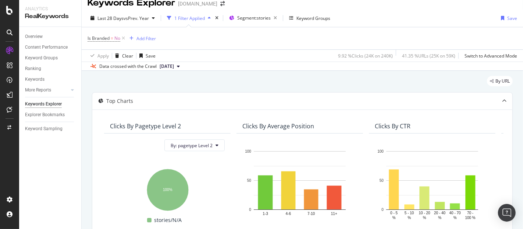
scroll to position [0, 0]
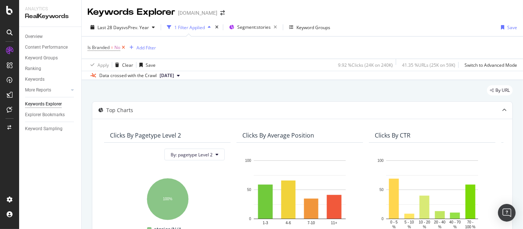
click at [124, 48] on icon at bounding box center [123, 47] width 6 height 7
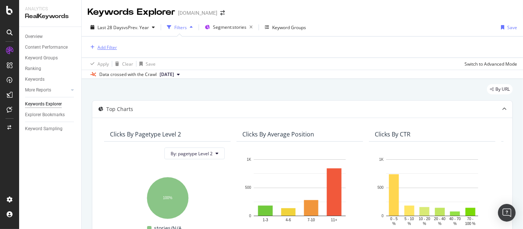
click at [111, 44] on div "Add Filter" at bounding box center [108, 47] width 20 height 6
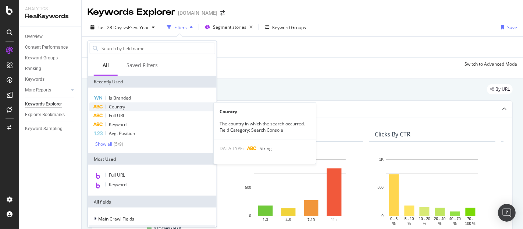
click at [125, 106] on div "Country" at bounding box center [152, 106] width 126 height 9
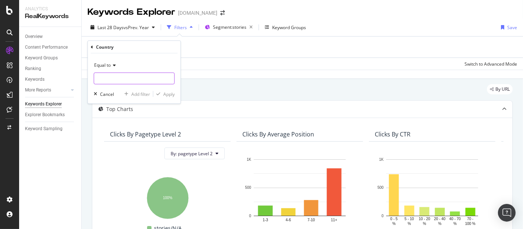
click at [113, 78] on input "text" at bounding box center [134, 78] width 80 height 12
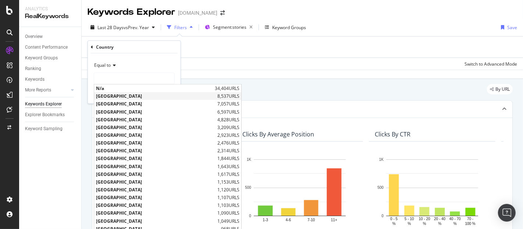
click at [118, 93] on span "[GEOGRAPHIC_DATA]" at bounding box center [156, 96] width 120 height 6
type input "[GEOGRAPHIC_DATA]"
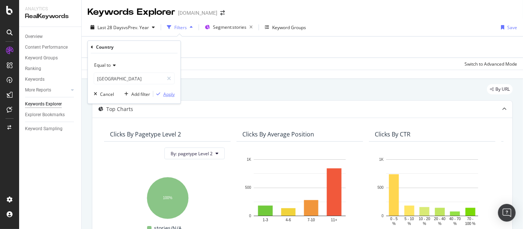
click at [162, 94] on div "button" at bounding box center [158, 94] width 10 height 4
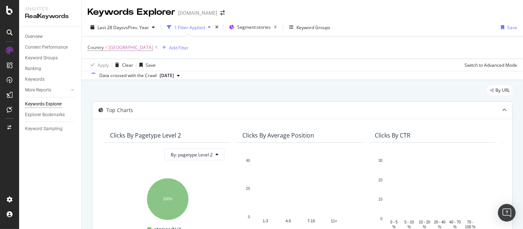
scroll to position [188, 0]
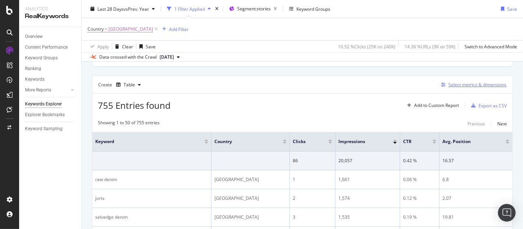
click at [468, 81] on div "Select metrics & dimensions" at bounding box center [478, 84] width 58 height 6
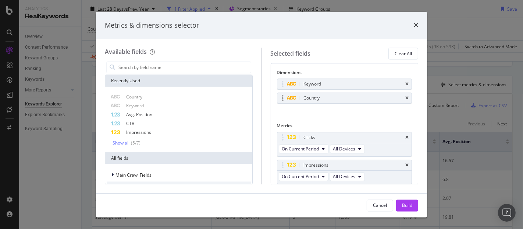
click at [403, 98] on div "Country" at bounding box center [344, 98] width 135 height 10
click at [406, 99] on icon "times" at bounding box center [407, 98] width 3 height 4
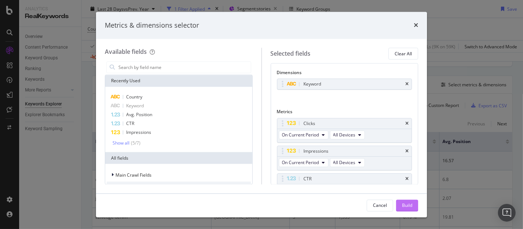
click at [404, 201] on div "Build" at bounding box center [407, 204] width 10 height 11
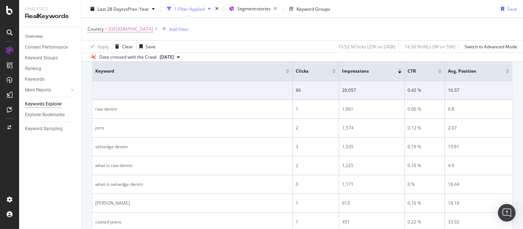
scroll to position [259, 0]
click at [189, 28] on div "Add Filter" at bounding box center [179, 29] width 20 height 6
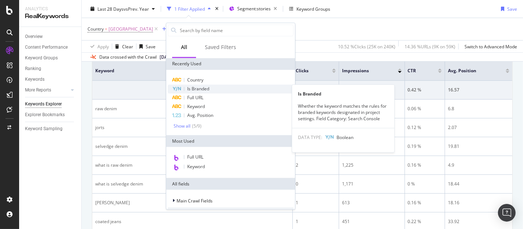
click at [201, 88] on span "Is Branded" at bounding box center [198, 88] width 22 height 6
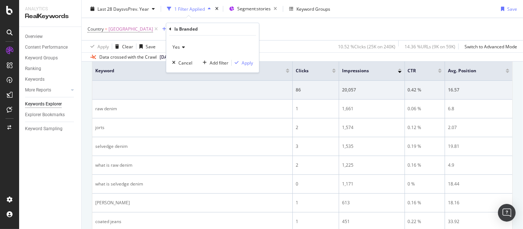
click at [183, 49] on icon at bounding box center [182, 47] width 5 height 4
click at [183, 73] on div "No" at bounding box center [213, 72] width 79 height 10
click at [242, 64] on div "Apply" at bounding box center [247, 63] width 11 height 6
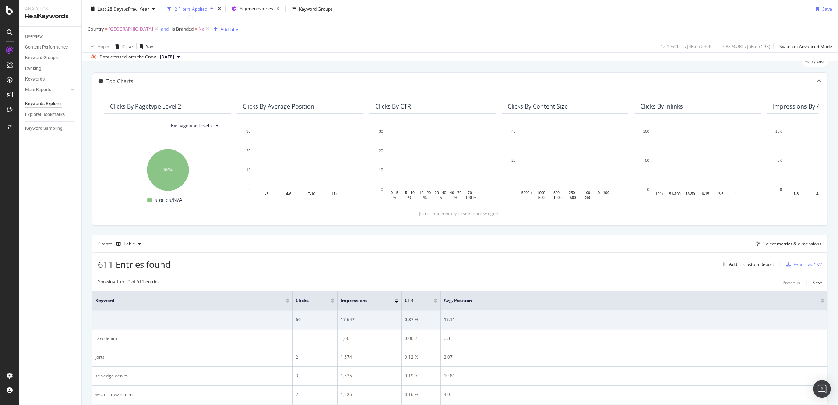
scroll to position [41, 0]
